Goal: Check status: Check status

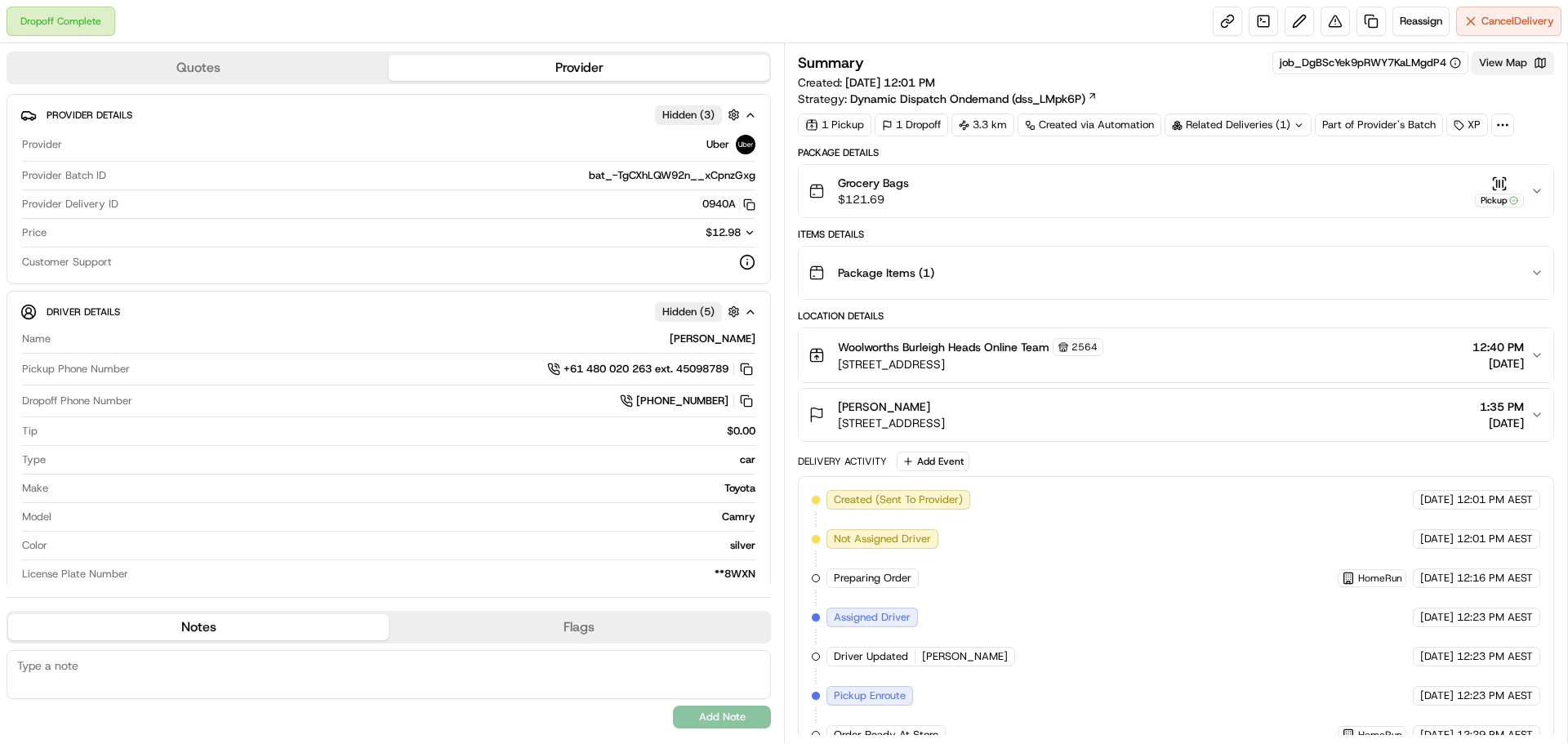
click at [1495, 70] on button "View Map" at bounding box center [1513, 62] width 83 height 23
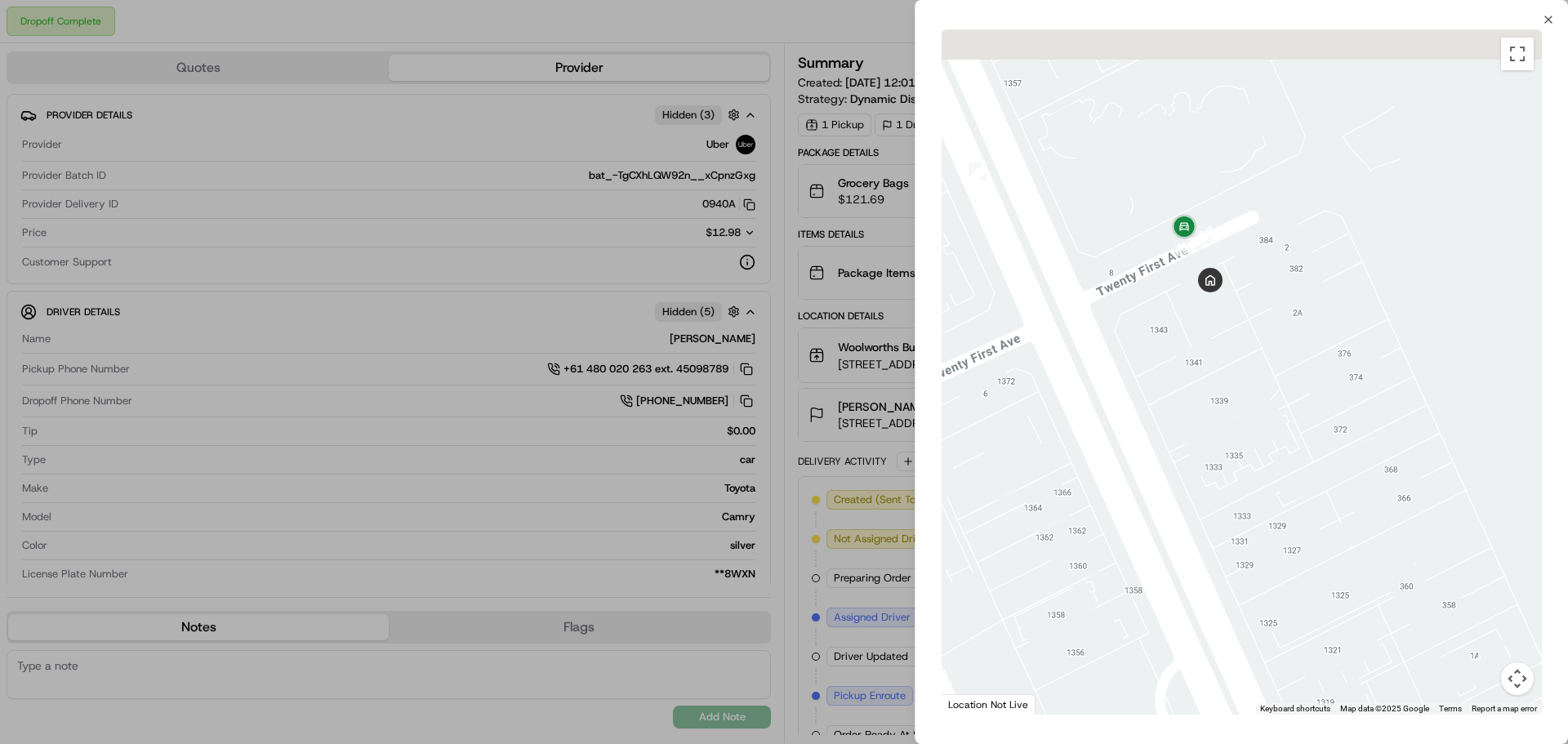
drag, startPoint x: 1305, startPoint y: 241, endPoint x: 1337, endPoint y: 450, distance: 211.4
click at [1337, 450] on div at bounding box center [1242, 371] width 601 height 685
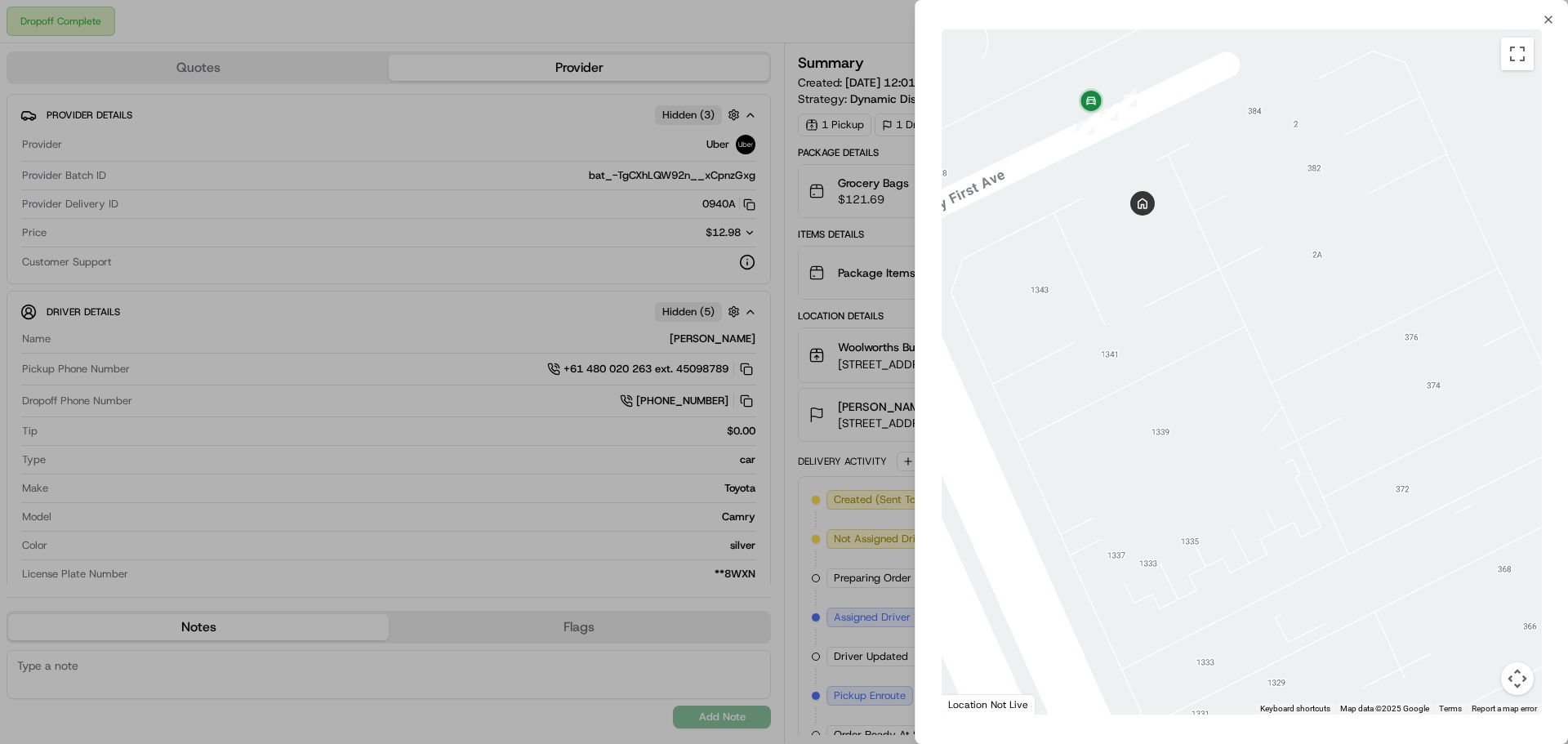
drag, startPoint x: 1234, startPoint y: 224, endPoint x: 1305, endPoint y: 375, distance: 166.9
click at [1304, 373] on div at bounding box center [1242, 371] width 601 height 685
click at [1305, 374] on div at bounding box center [1242, 371] width 601 height 685
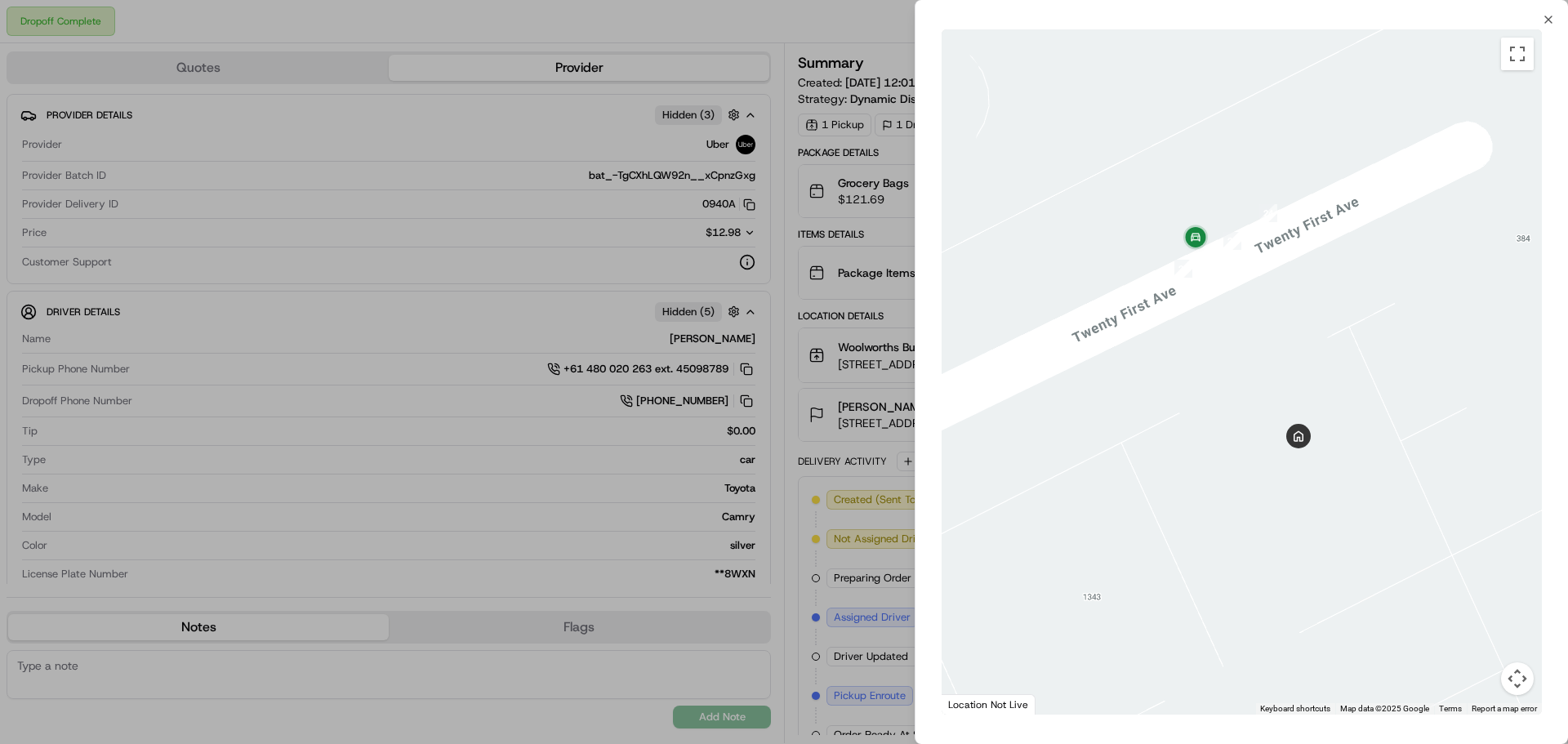
click at [746, 352] on div at bounding box center [784, 372] width 1568 height 744
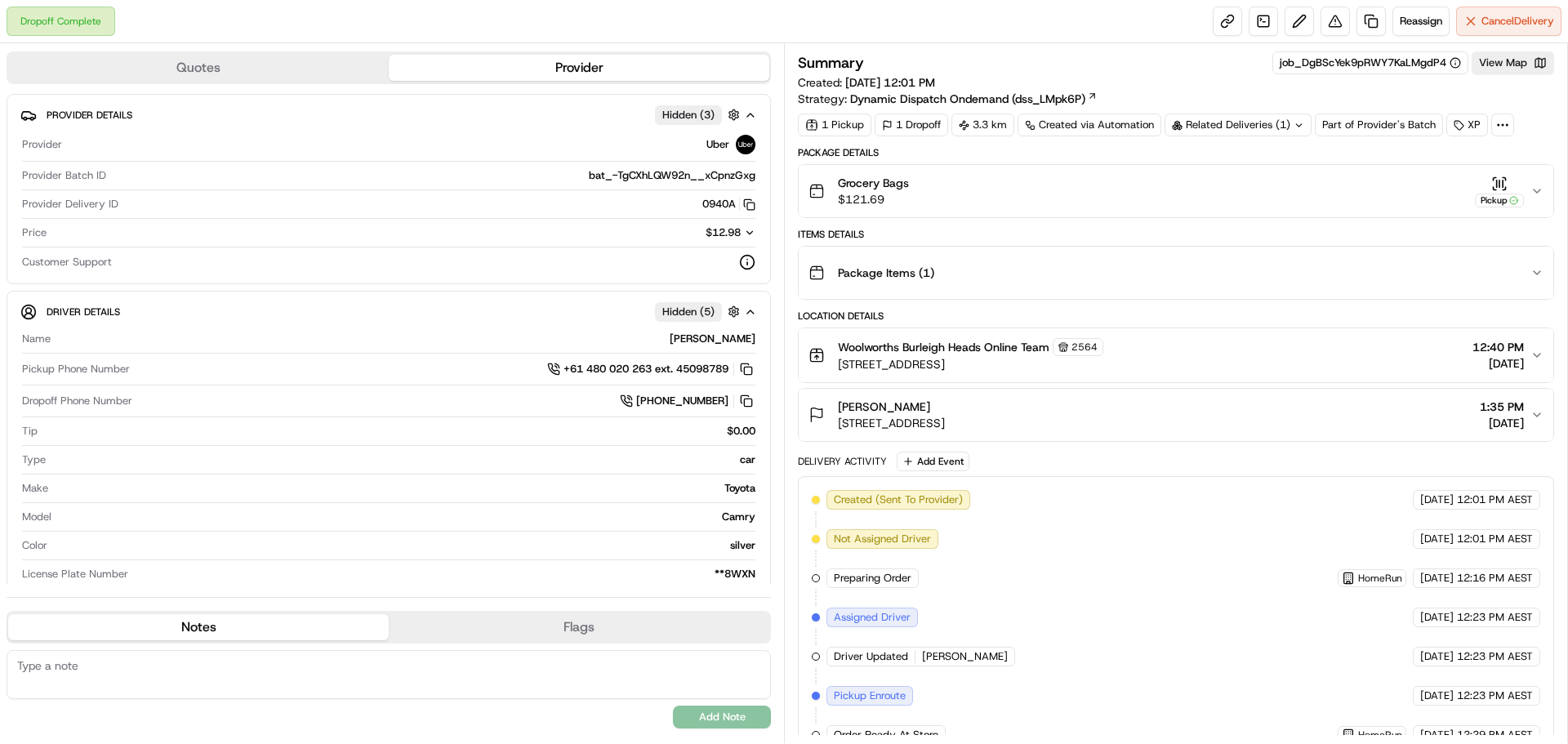
drag, startPoint x: 953, startPoint y: 422, endPoint x: 837, endPoint y: 428, distance: 116.2
click at [837, 428] on div "[PERSON_NAME] [STREET_ADDRESS] 1:35 PM [DATE]" at bounding box center [1170, 415] width 722 height 32
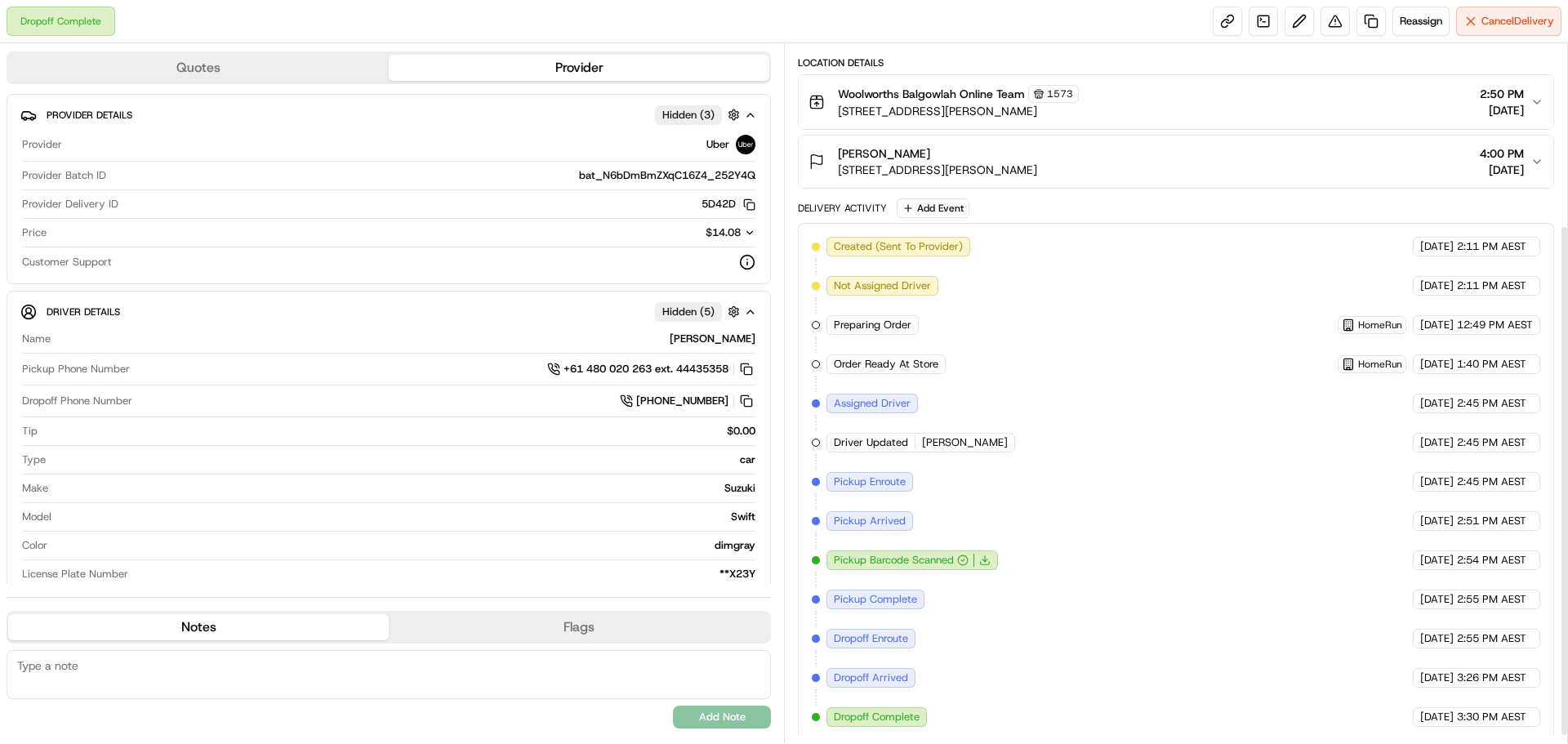
scroll to position [259, 0]
